Goal: Information Seeking & Learning: Learn about a topic

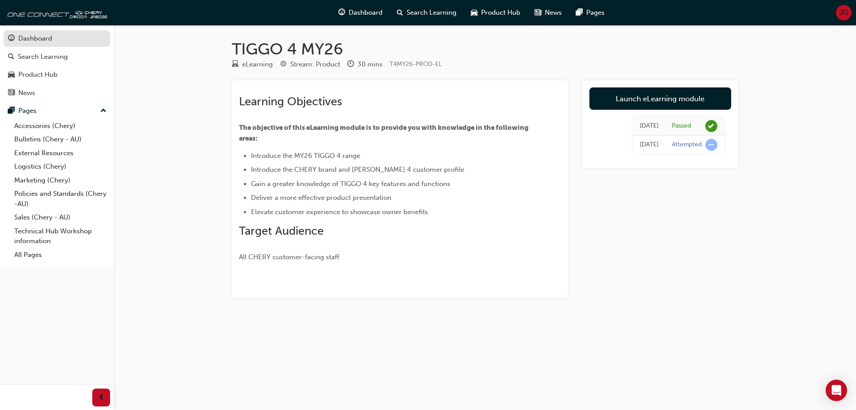
click at [12, 37] on span "guage-icon" at bounding box center [11, 39] width 7 height 8
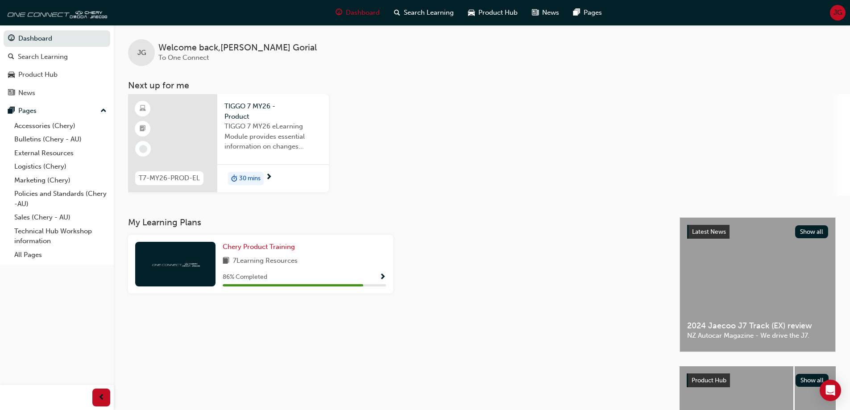
click at [183, 153] on div at bounding box center [172, 143] width 89 height 98
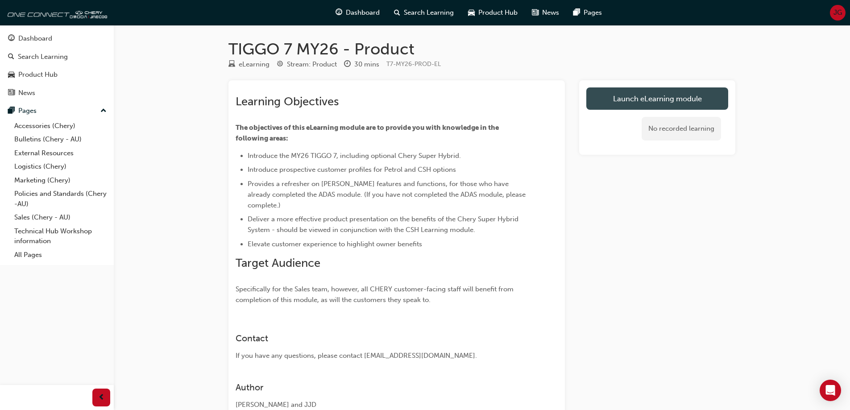
click at [686, 94] on link "Launch eLearning module" at bounding box center [657, 98] width 142 height 22
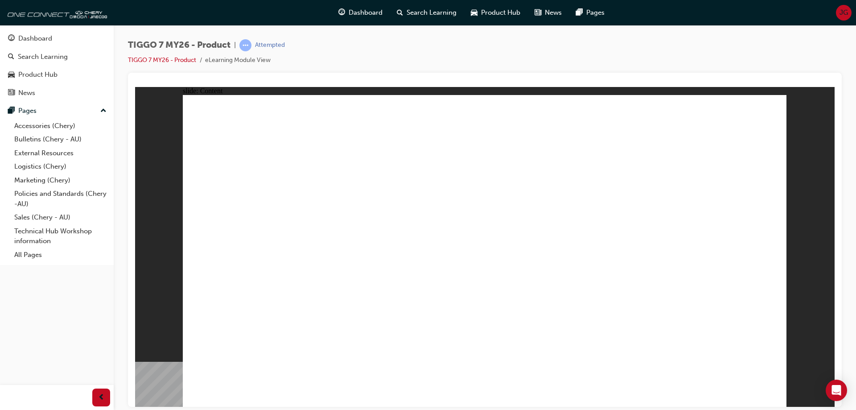
drag, startPoint x: 768, startPoint y: 104, endPoint x: 770, endPoint y: 109, distance: 5.0
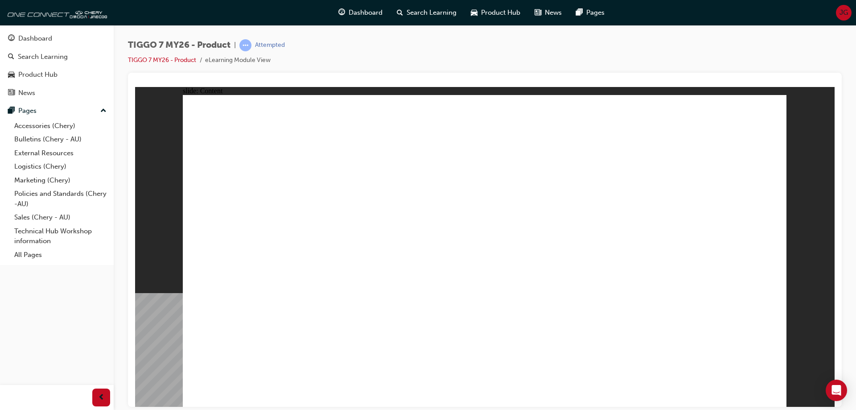
drag, startPoint x: 765, startPoint y: 116, endPoint x: 768, endPoint y: 110, distance: 6.6
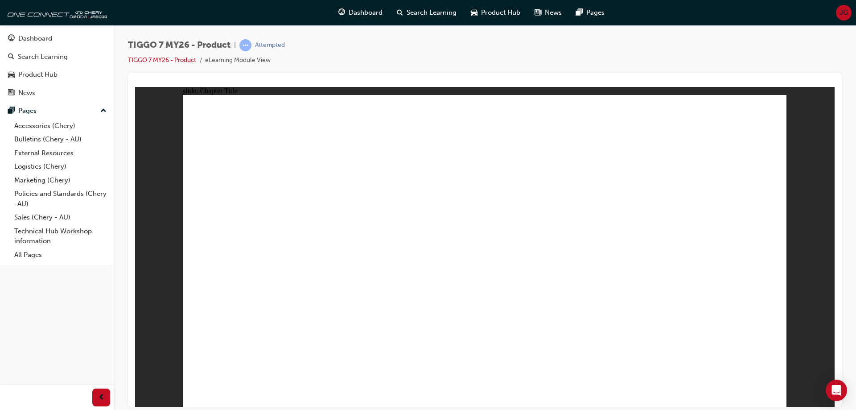
drag, startPoint x: 668, startPoint y: 195, endPoint x: 269, endPoint y: 271, distance: 405.4
drag, startPoint x: 604, startPoint y: 115, endPoint x: 507, endPoint y: 249, distance: 165.7
drag, startPoint x: 463, startPoint y: 129, endPoint x: 715, endPoint y: 267, distance: 287.0
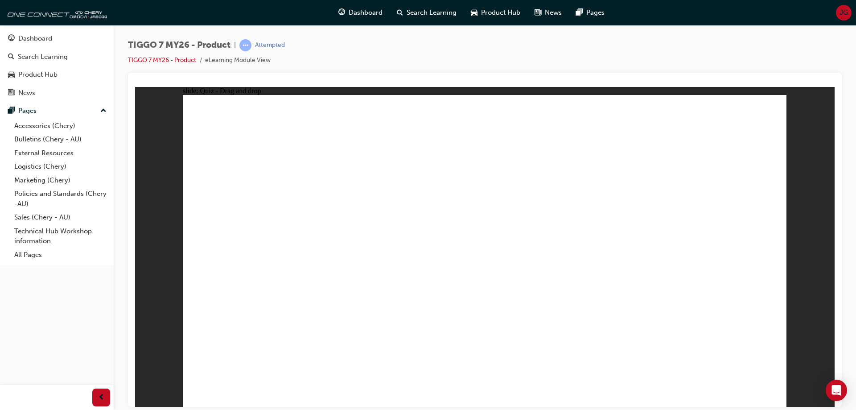
drag, startPoint x: 553, startPoint y: 179, endPoint x: 604, endPoint y: 244, distance: 83.2
drag, startPoint x: 743, startPoint y: 115, endPoint x: 437, endPoint y: 241, distance: 330.5
drag, startPoint x: 743, startPoint y: 167, endPoint x: 544, endPoint y: 279, distance: 228.6
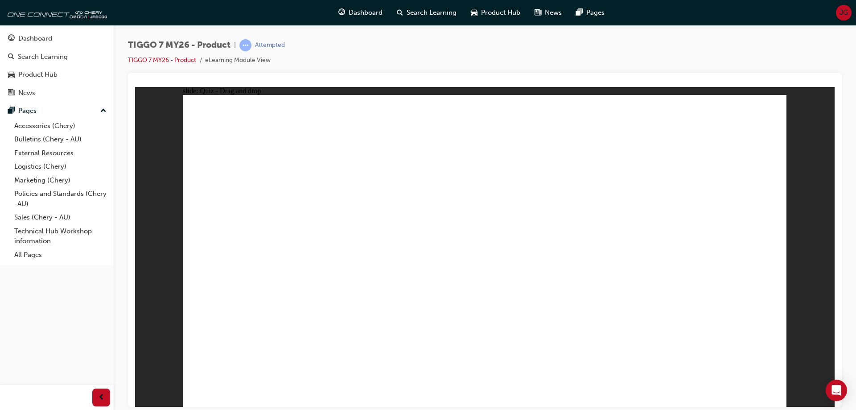
drag, startPoint x: 503, startPoint y: 269, endPoint x: 691, endPoint y: 188, distance: 205.4
drag, startPoint x: 516, startPoint y: 154, endPoint x: 327, endPoint y: 260, distance: 216.5
drag, startPoint x: 722, startPoint y: 167, endPoint x: 547, endPoint y: 268, distance: 202.4
drag, startPoint x: 638, startPoint y: 159, endPoint x: 562, endPoint y: 314, distance: 172.7
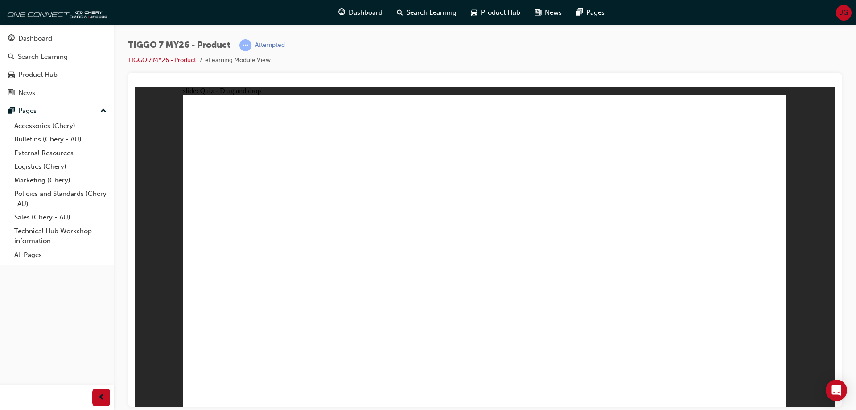
drag, startPoint x: 535, startPoint y: 178, endPoint x: 537, endPoint y: 286, distance: 108.0
drag, startPoint x: 739, startPoint y: 148, endPoint x: 565, endPoint y: 274, distance: 214.5
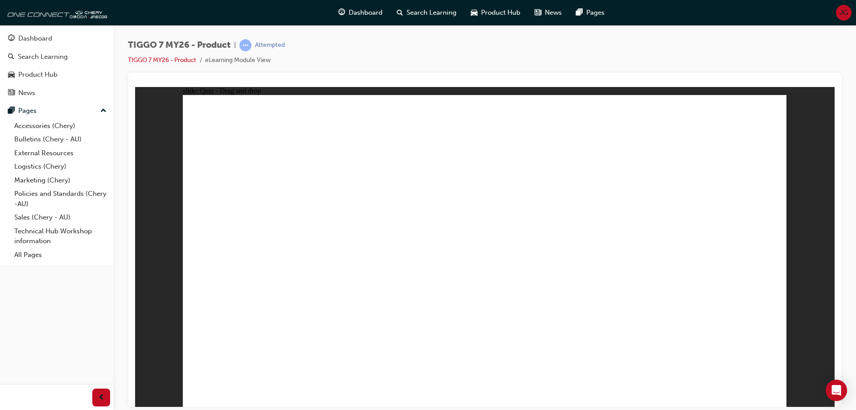
drag, startPoint x: 478, startPoint y: 159, endPoint x: 358, endPoint y: 239, distance: 144.1
drag, startPoint x: 596, startPoint y: 162, endPoint x: 359, endPoint y: 283, distance: 266.5
drag, startPoint x: 691, startPoint y: 330, endPoint x: 681, endPoint y: 331, distance: 9.4
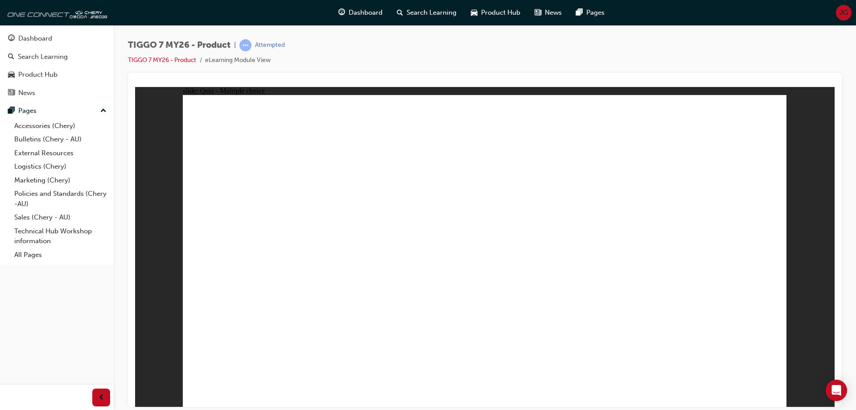
radio input "true"
drag, startPoint x: 520, startPoint y: 130, endPoint x: 562, endPoint y: 275, distance: 150.8
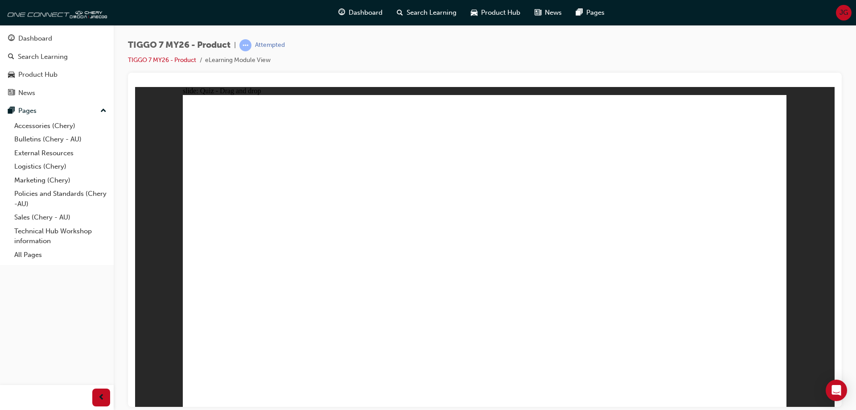
drag, startPoint x: 502, startPoint y: 151, endPoint x: 527, endPoint y: 295, distance: 146.2
drag, startPoint x: 579, startPoint y: 178, endPoint x: 567, endPoint y: 301, distance: 124.1
drag, startPoint x: 599, startPoint y: 153, endPoint x: 600, endPoint y: 304, distance: 151.6
drag, startPoint x: 607, startPoint y: 131, endPoint x: 586, endPoint y: 304, distance: 174.3
drag, startPoint x: 708, startPoint y: 128, endPoint x: 610, endPoint y: 299, distance: 197.4
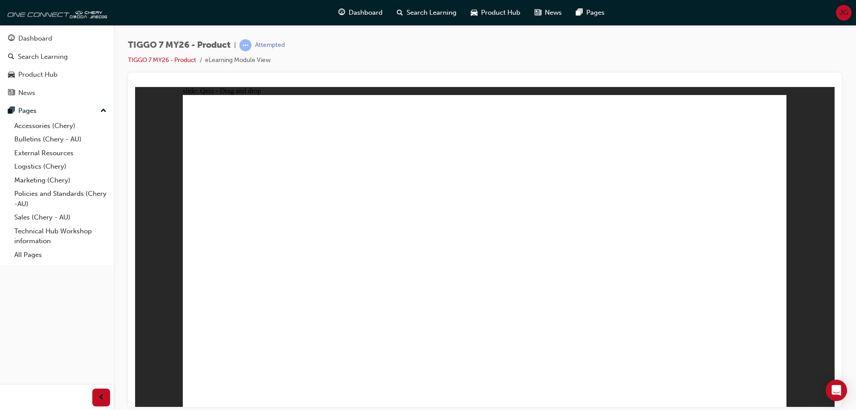
drag, startPoint x: 715, startPoint y: 146, endPoint x: 564, endPoint y: 314, distance: 226.1
radio input "true"
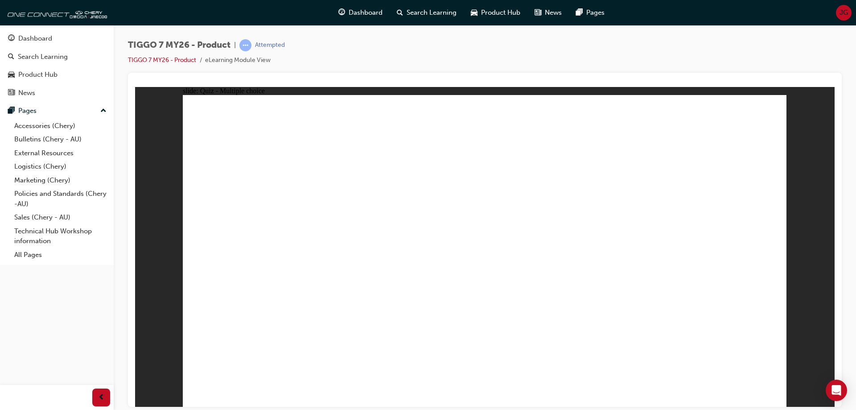
drag, startPoint x: 486, startPoint y: 128, endPoint x: 302, endPoint y: 258, distance: 225.5
drag, startPoint x: 741, startPoint y: 126, endPoint x: 540, endPoint y: 264, distance: 244.4
drag, startPoint x: 578, startPoint y: 145, endPoint x: 400, endPoint y: 258, distance: 210.7
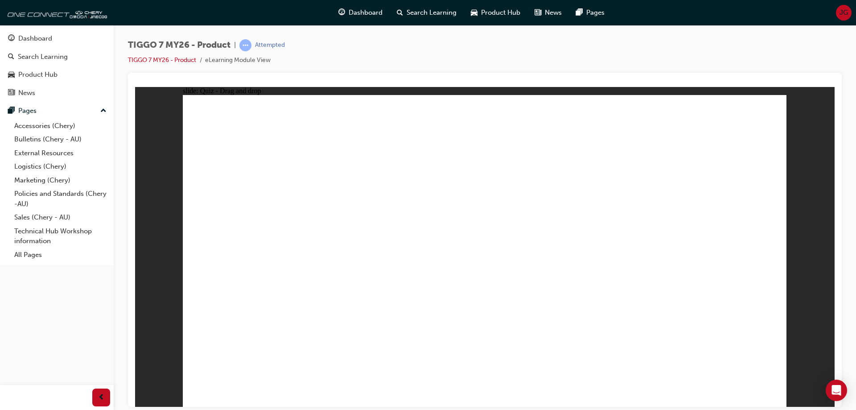
drag, startPoint x: 640, startPoint y: 180, endPoint x: 689, endPoint y: 248, distance: 83.3
drag, startPoint x: 560, startPoint y: 198, endPoint x: 619, endPoint y: 272, distance: 94.2
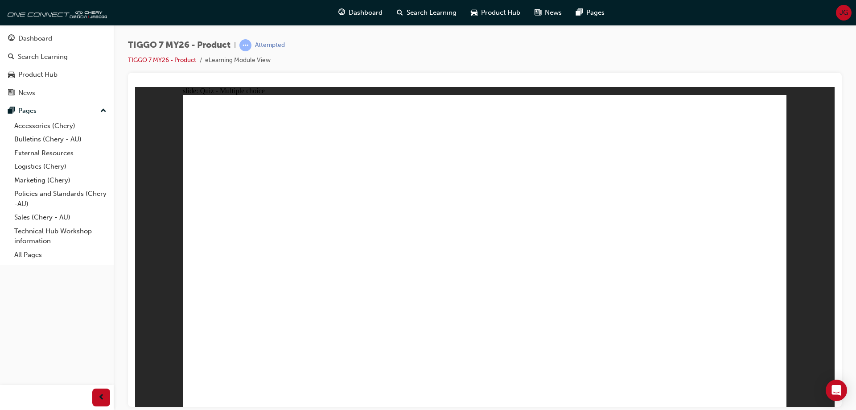
radio input "true"
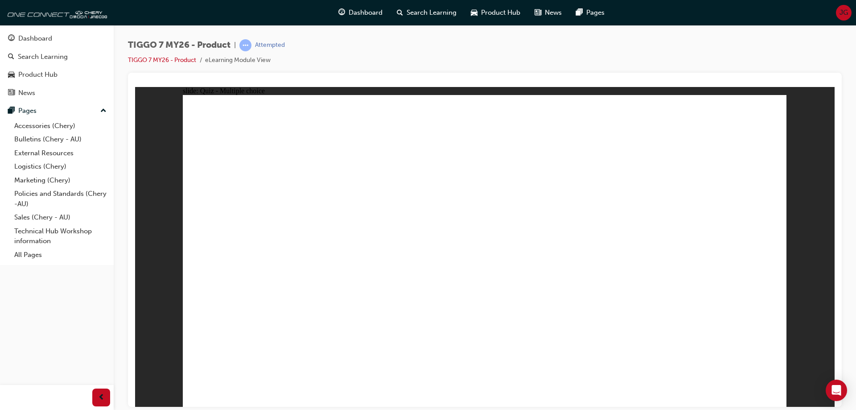
radio input "true"
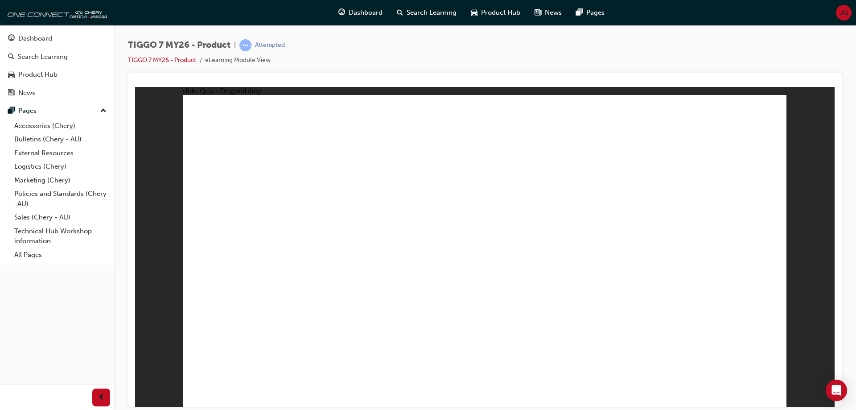
drag, startPoint x: 543, startPoint y: 188, endPoint x: 511, endPoint y: 259, distance: 78.2
drag, startPoint x: 453, startPoint y: 132, endPoint x: 709, endPoint y: 272, distance: 291.8
drag, startPoint x: 591, startPoint y: 132, endPoint x: 254, endPoint y: 263, distance: 361.8
drag, startPoint x: 725, startPoint y: 124, endPoint x: 617, endPoint y: 261, distance: 174.4
drag, startPoint x: 643, startPoint y: 251, endPoint x: 408, endPoint y: 258, distance: 234.7
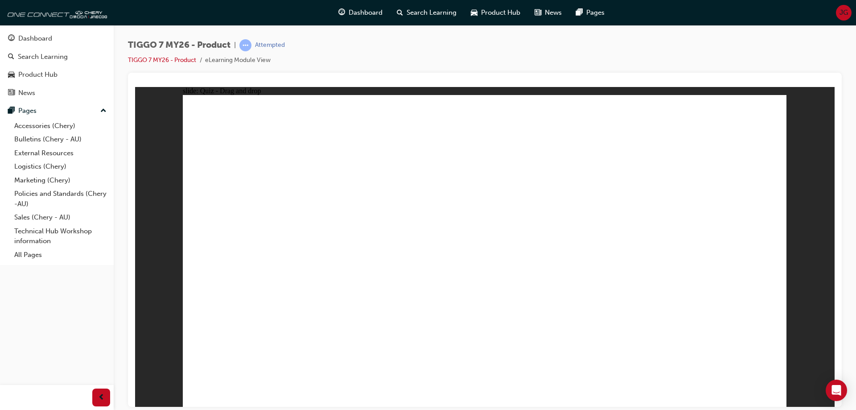
drag, startPoint x: 495, startPoint y: 278, endPoint x: 616, endPoint y: 281, distance: 121.3
drag, startPoint x: 671, startPoint y: 190, endPoint x: 504, endPoint y: 256, distance: 180.1
drag, startPoint x: 490, startPoint y: 166, endPoint x: 275, endPoint y: 281, distance: 243.6
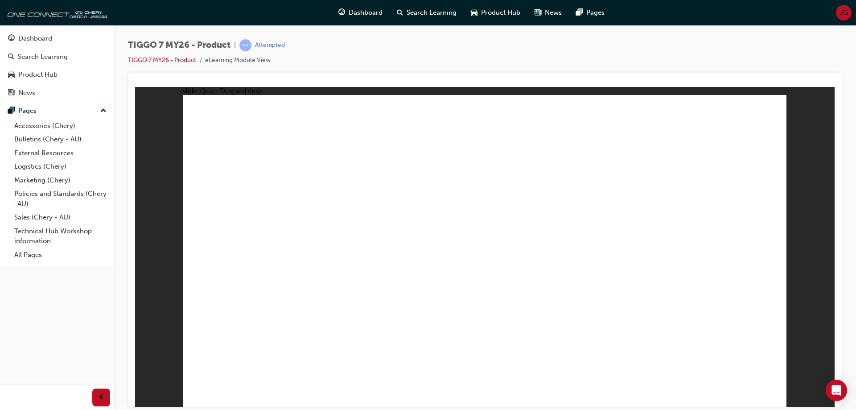
drag, startPoint x: 635, startPoint y: 161, endPoint x: 306, endPoint y: 296, distance: 355.4
drag, startPoint x: 753, startPoint y: 167, endPoint x: 573, endPoint y: 280, distance: 213.2
drag, startPoint x: 551, startPoint y: 176, endPoint x: 582, endPoint y: 284, distance: 112.9
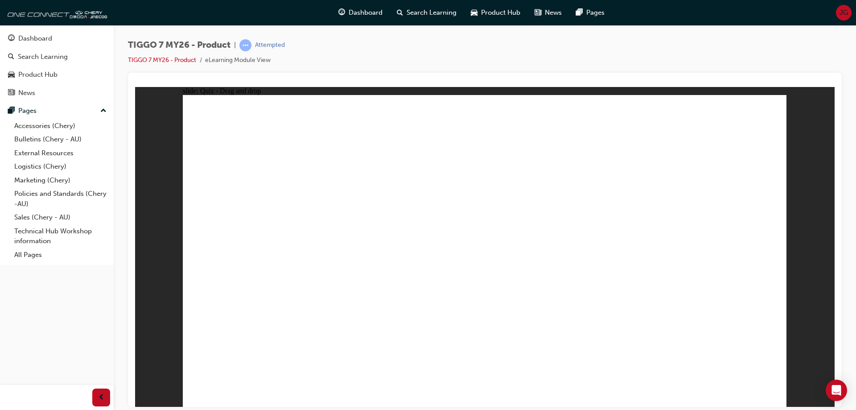
drag, startPoint x: 750, startPoint y: 146, endPoint x: 601, endPoint y: 247, distance: 180.2
drag, startPoint x: 617, startPoint y: 155, endPoint x: 383, endPoint y: 258, distance: 256.2
drag, startPoint x: 492, startPoint y: 145, endPoint x: 341, endPoint y: 293, distance: 211.6
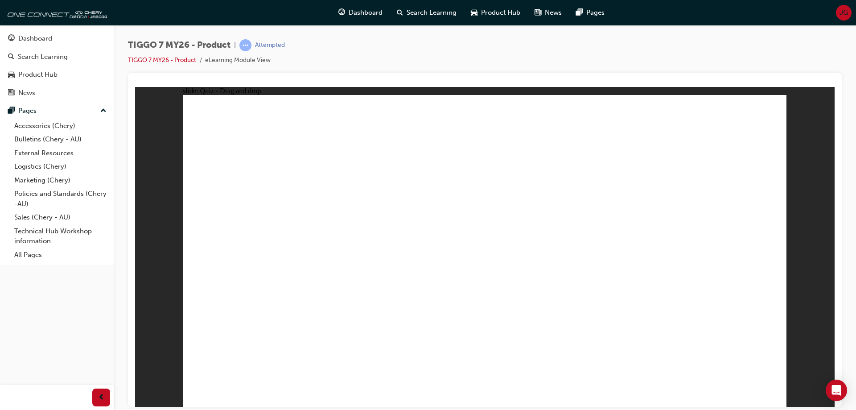
radio input "true"
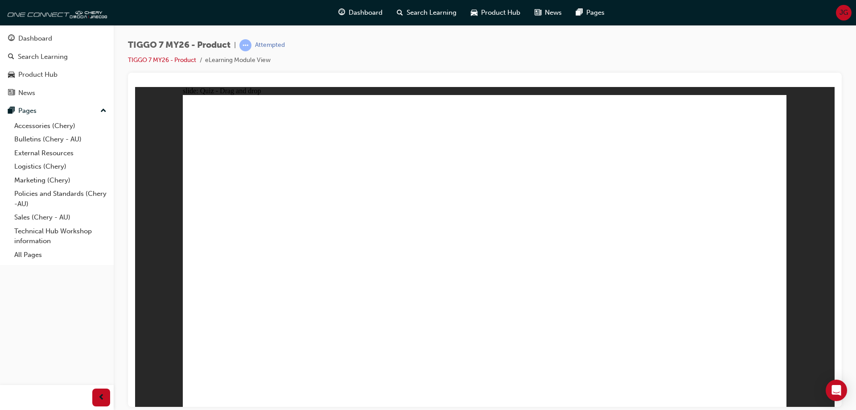
drag, startPoint x: 514, startPoint y: 205, endPoint x: 531, endPoint y: 259, distance: 56.9
drag, startPoint x: 590, startPoint y: 173, endPoint x: 601, endPoint y: 275, distance: 101.8
drag, startPoint x: 587, startPoint y: 161, endPoint x: 563, endPoint y: 218, distance: 62.1
drag, startPoint x: 576, startPoint y: 156, endPoint x: 530, endPoint y: 294, distance: 145.5
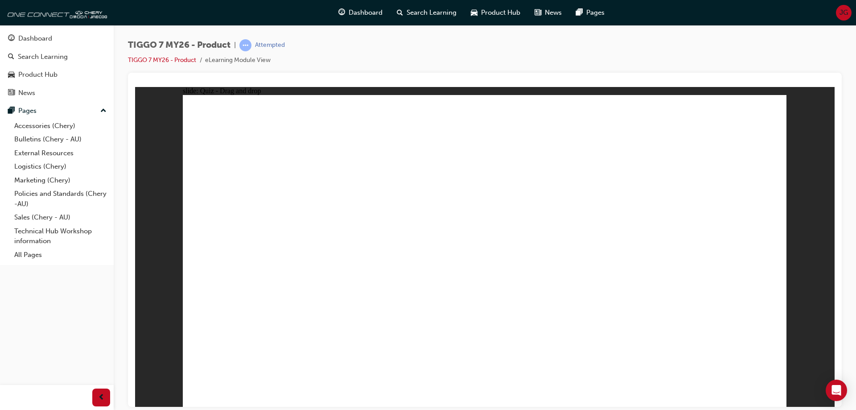
drag, startPoint x: 498, startPoint y: 134, endPoint x: 582, endPoint y: 329, distance: 212.2
drag, startPoint x: 612, startPoint y: 127, endPoint x: 633, endPoint y: 302, distance: 176.6
drag, startPoint x: 711, startPoint y: 149, endPoint x: 646, endPoint y: 277, distance: 143.6
drag, startPoint x: 721, startPoint y: 125, endPoint x: 649, endPoint y: 301, distance: 189.4
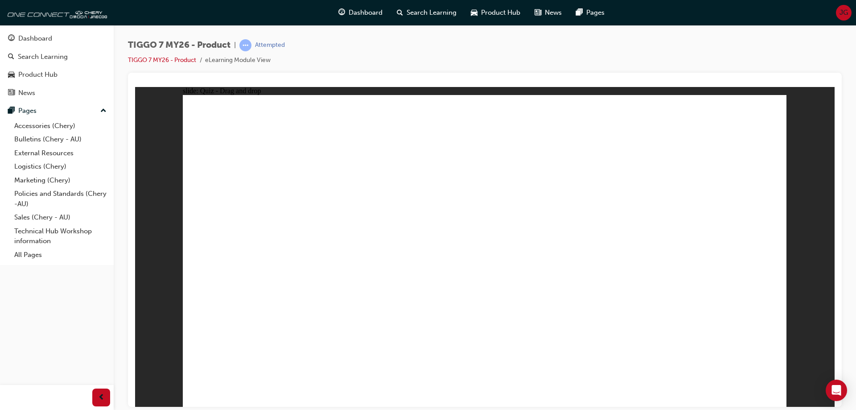
radio input "true"
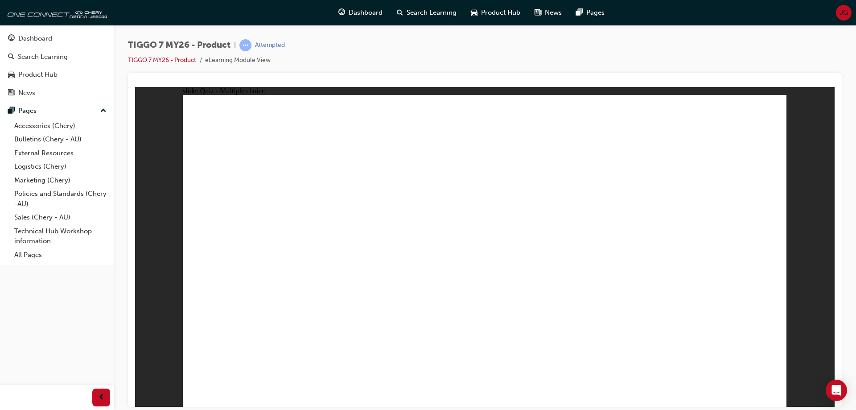
drag, startPoint x: 659, startPoint y: 191, endPoint x: 727, endPoint y: 265, distance: 101.0
drag, startPoint x: 722, startPoint y: 134, endPoint x: 281, endPoint y: 270, distance: 461.4
drag, startPoint x: 462, startPoint y: 120, endPoint x: 588, endPoint y: 263, distance: 190.5
drag, startPoint x: 615, startPoint y: 138, endPoint x: 417, endPoint y: 274, distance: 240.3
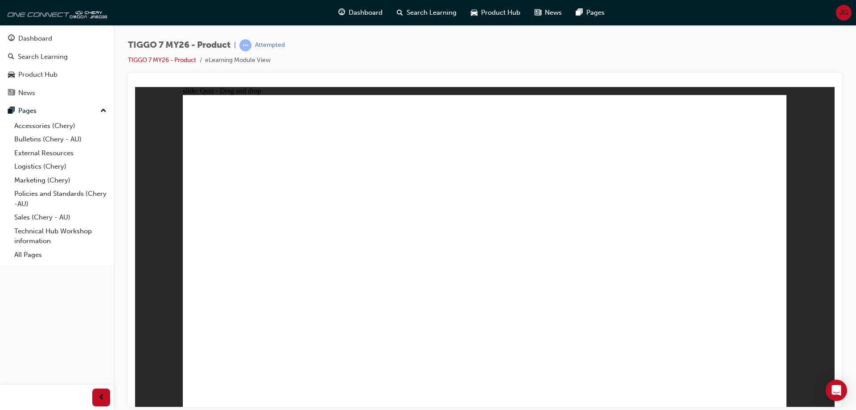
drag, startPoint x: 503, startPoint y: 202, endPoint x: 473, endPoint y: 293, distance: 96.2
radio input "true"
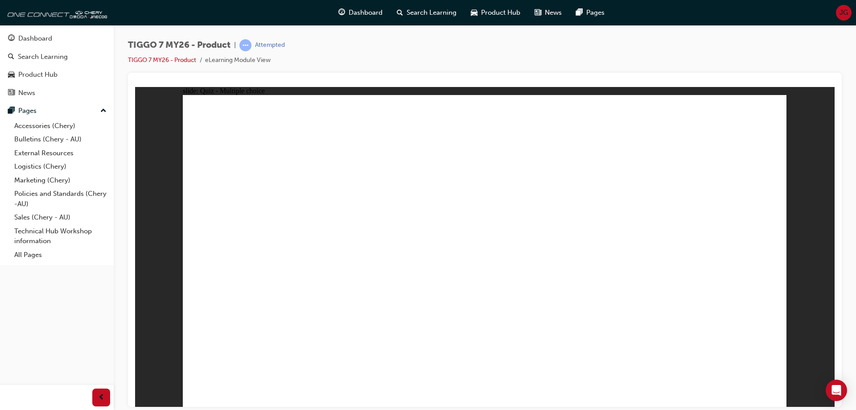
radio input "true"
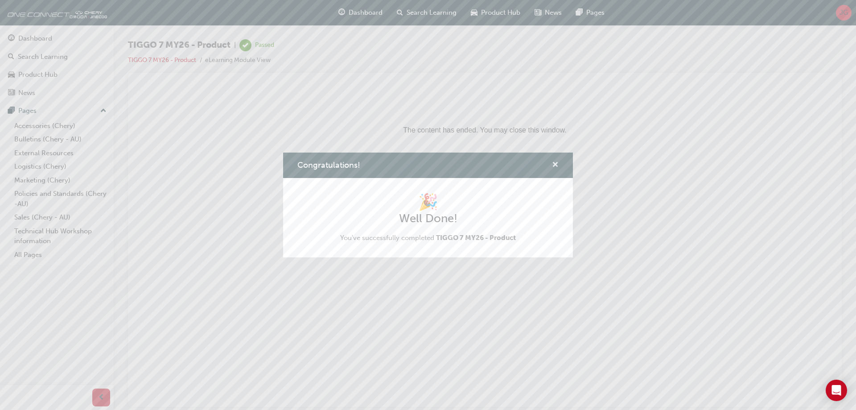
click at [557, 163] on span "cross-icon" at bounding box center [555, 165] width 7 height 8
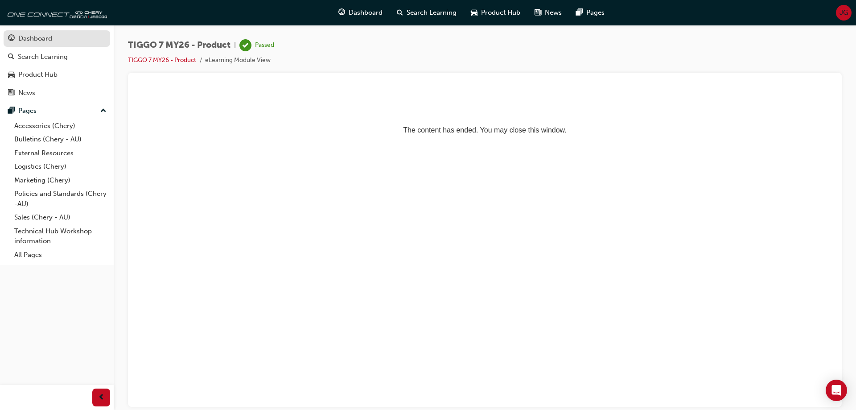
click at [21, 44] on link "Dashboard" at bounding box center [57, 38] width 107 height 17
